Goal: Information Seeking & Learning: Learn about a topic

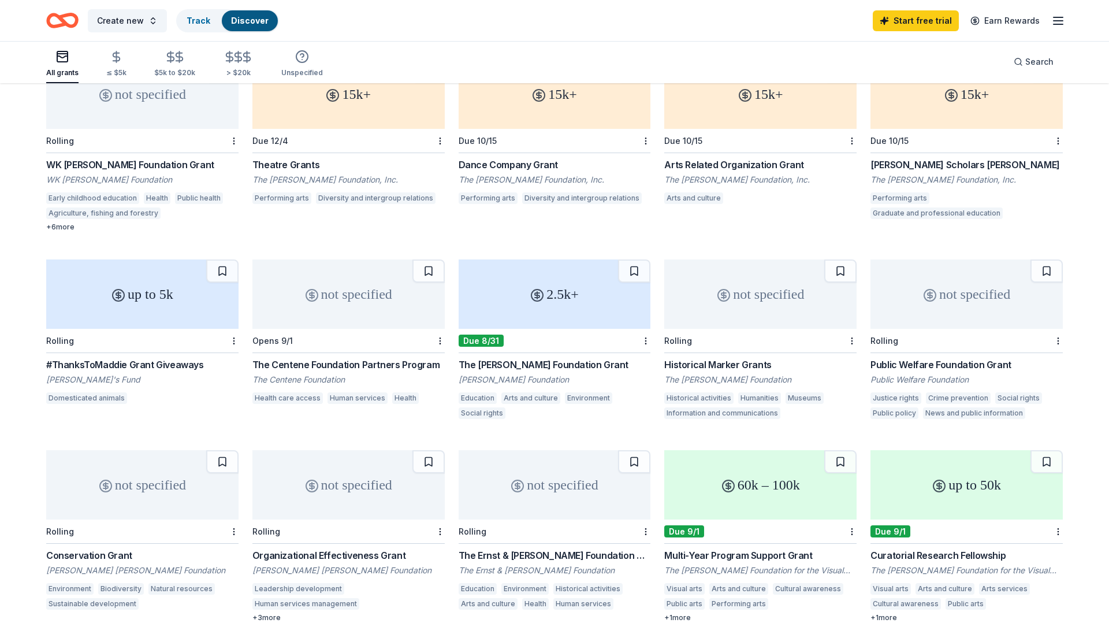
scroll to position [125, 0]
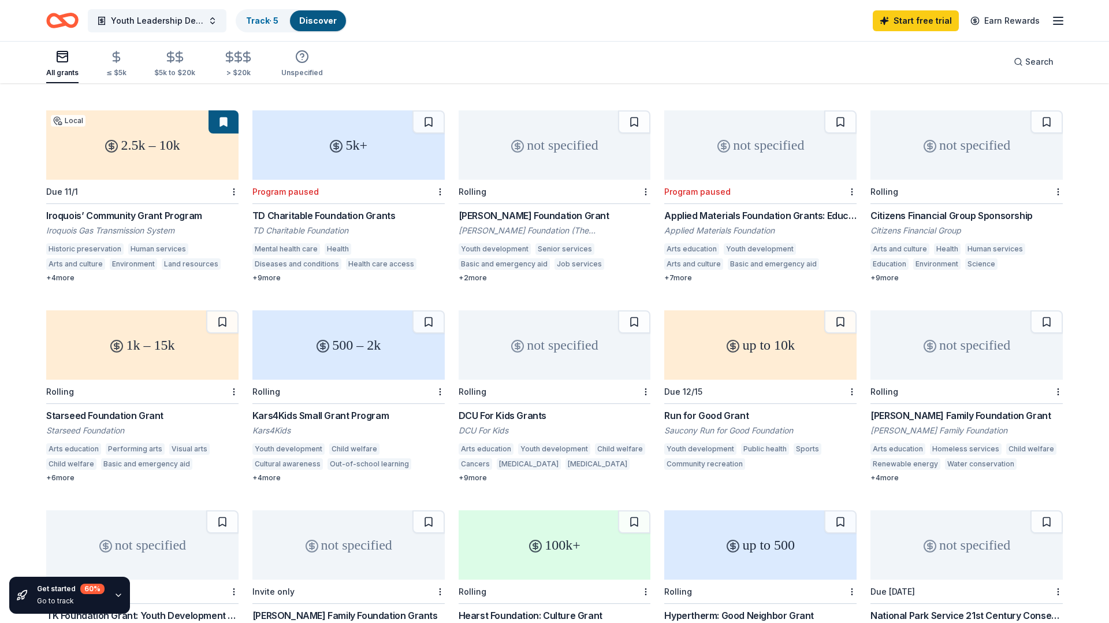
scroll to position [295, 0]
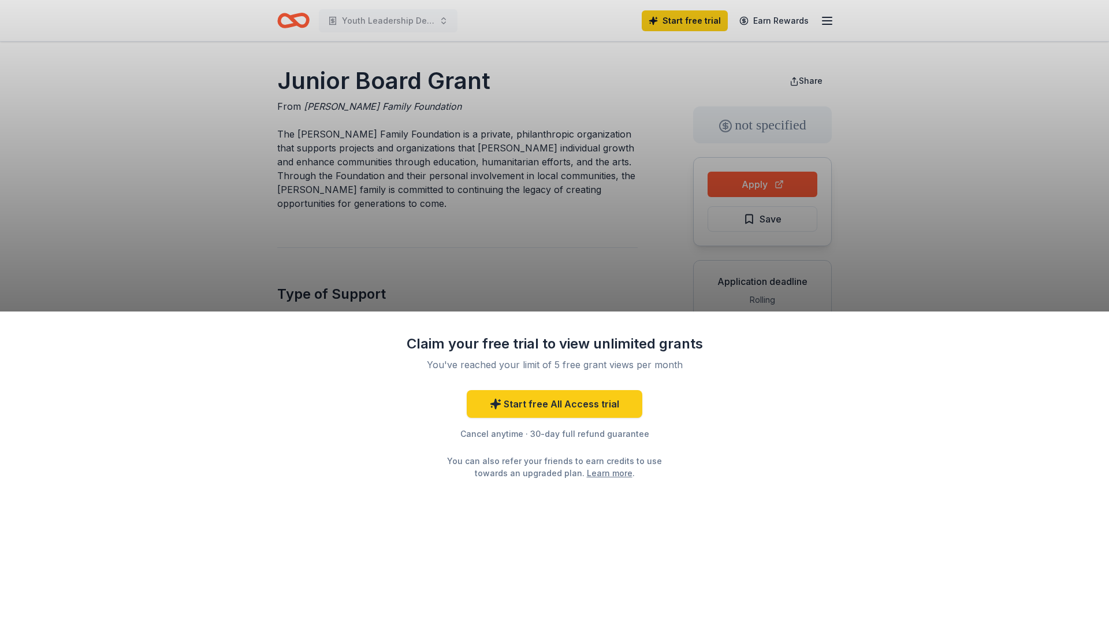
click at [776, 191] on div "Claim your free trial to view unlimited grants You've reached your limit of 5 f…" at bounding box center [554, 311] width 1109 height 623
click at [768, 189] on div "Claim your free trial to view unlimited grants You've reached your limit of 5 f…" at bounding box center [554, 311] width 1109 height 623
